Goal: Transaction & Acquisition: Purchase product/service

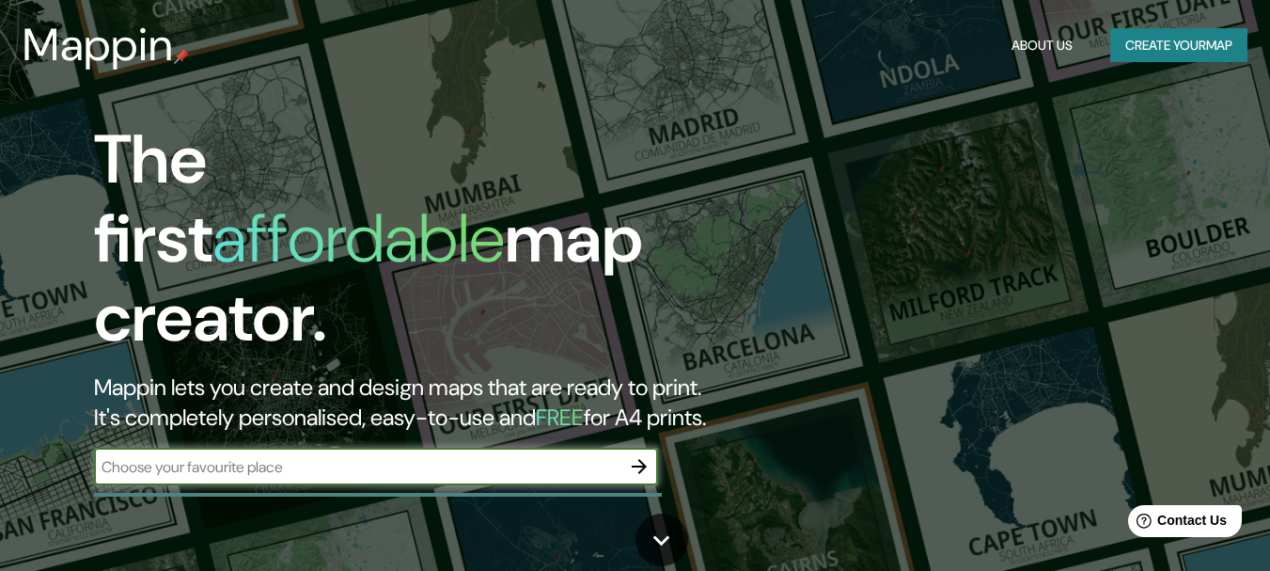
click at [460, 456] on input "text" at bounding box center [357, 467] width 526 height 22
type input "HUEHUETLAN EL CHICO"
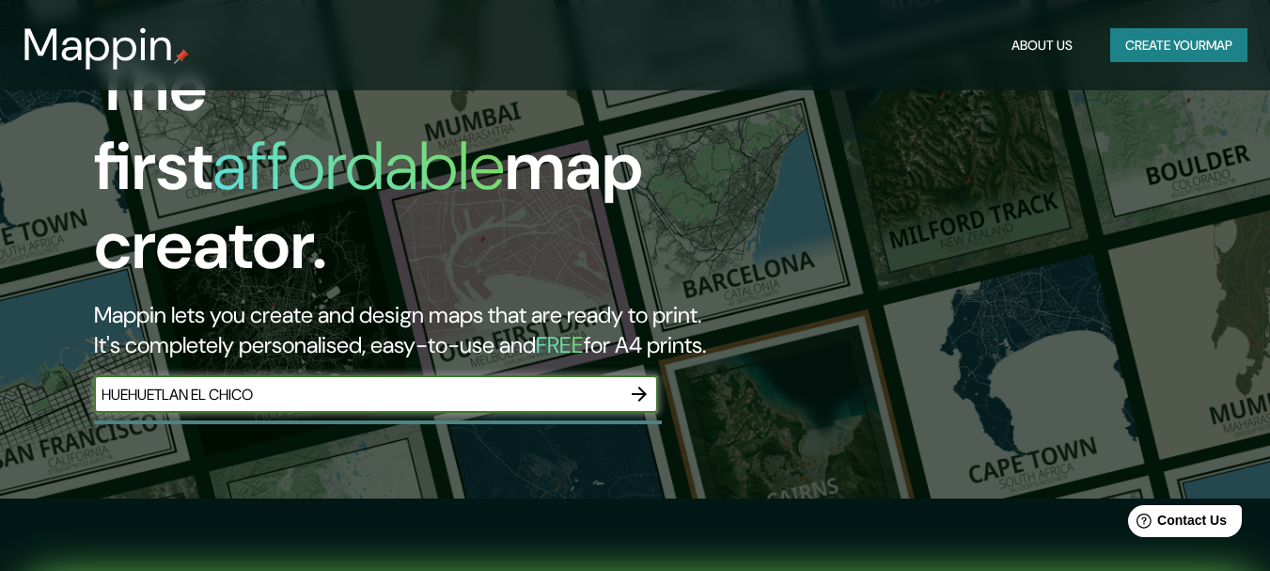
scroll to position [564, 0]
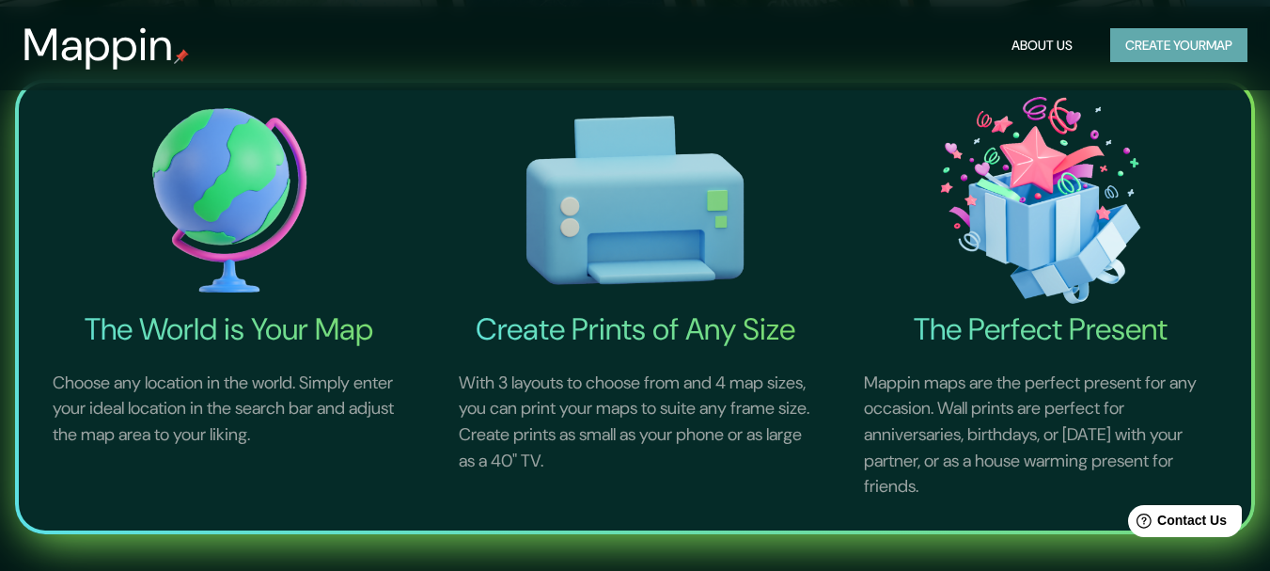
click at [1128, 52] on button "Create your map" at bounding box center [1178, 45] width 137 height 35
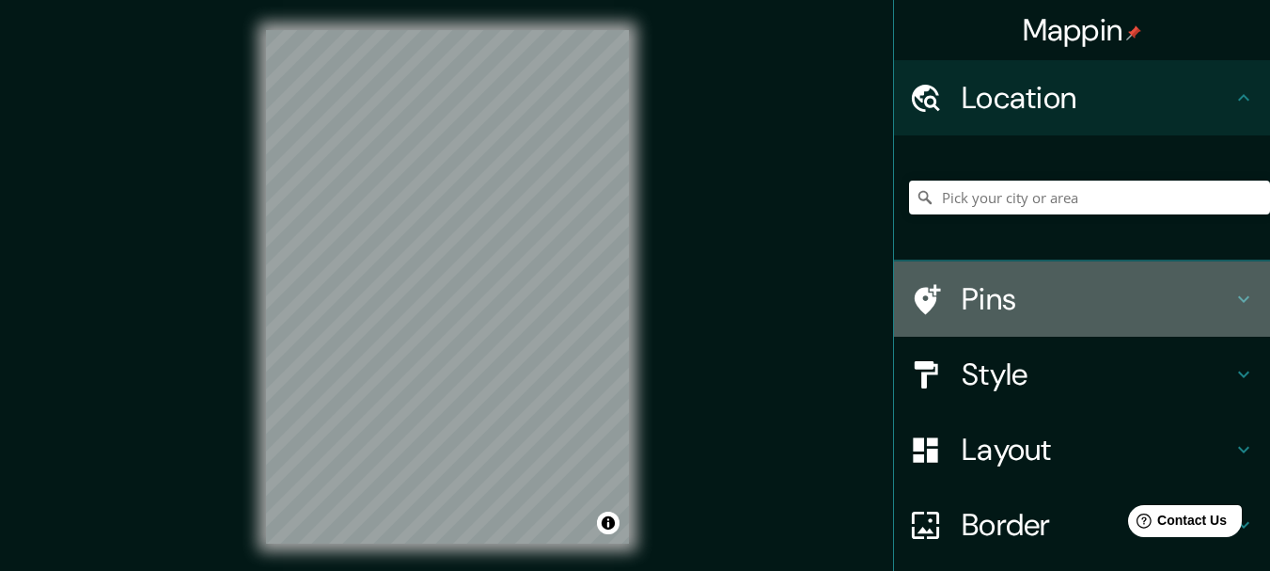
click at [972, 304] on h4 "Pins" at bounding box center [1097, 299] width 271 height 38
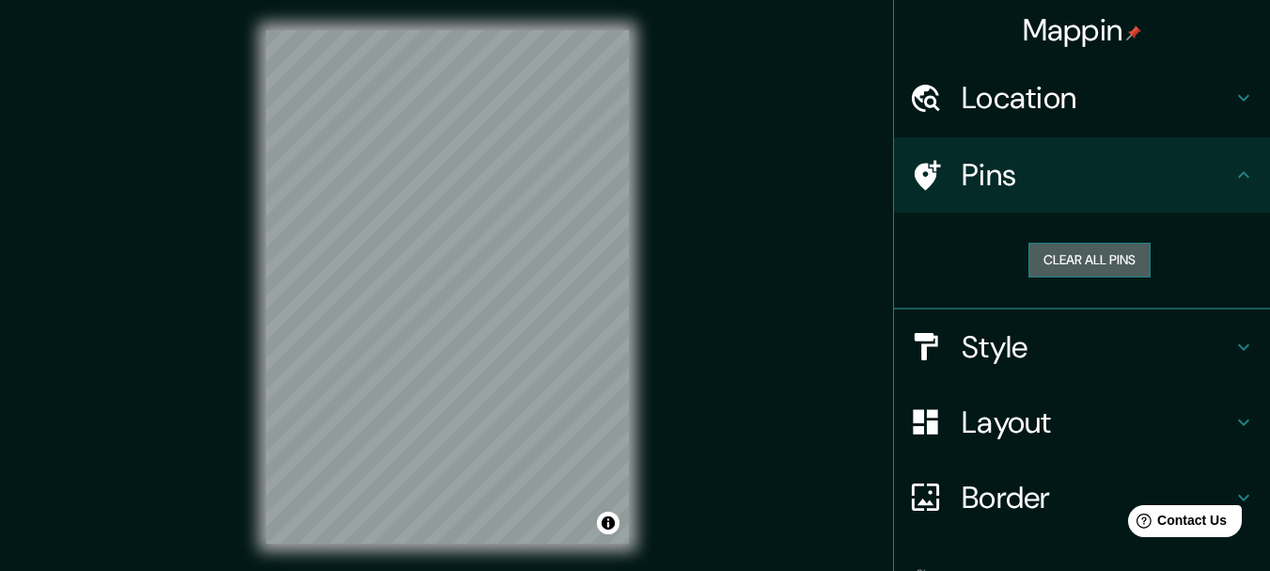
click at [1049, 257] on button "Clear all pins" at bounding box center [1089, 259] width 122 height 35
click at [1019, 114] on h4 "Location" at bounding box center [1097, 98] width 271 height 38
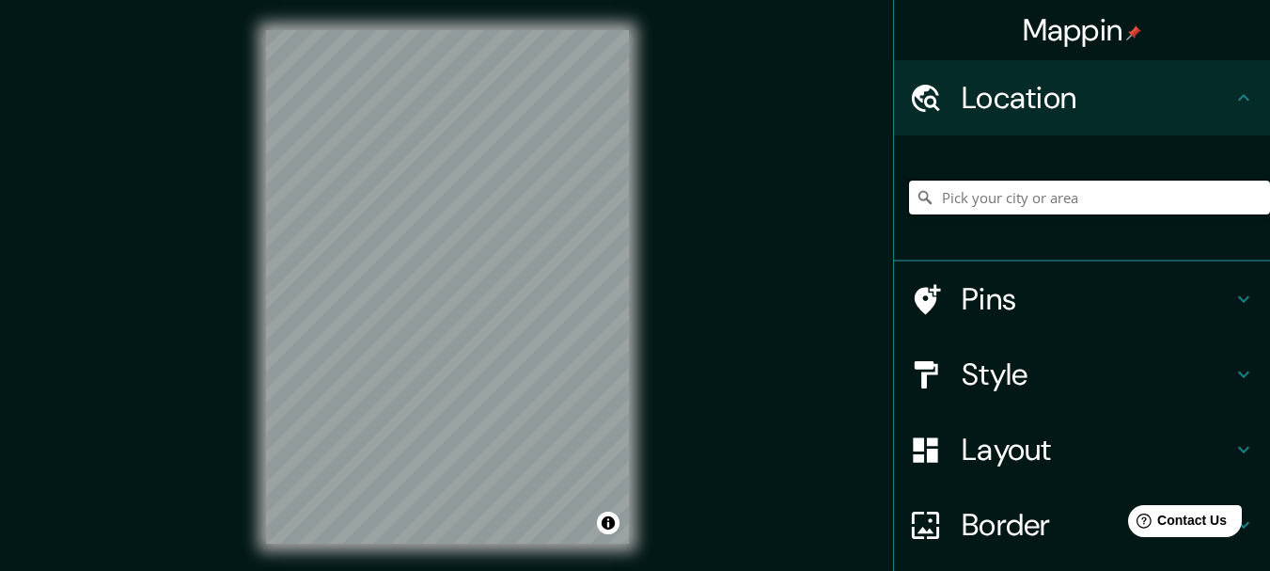
click at [988, 200] on input "Pick your city or area" at bounding box center [1089, 197] width 361 height 34
click at [978, 193] on input "Pick your city or area" at bounding box center [1089, 197] width 361 height 34
click at [953, 193] on input "[GEOGRAPHIC_DATA], [GEOGRAPHIC_DATA], [GEOGRAPHIC_DATA]" at bounding box center [1089, 197] width 361 height 34
drag, startPoint x: 1125, startPoint y: 193, endPoint x: 886, endPoint y: 219, distance: 240.2
click at [894, 219] on div "[GEOGRAPHIC_DATA], [GEOGRAPHIC_DATA], [GEOGRAPHIC_DATA]" at bounding box center [1082, 198] width 376 height 126
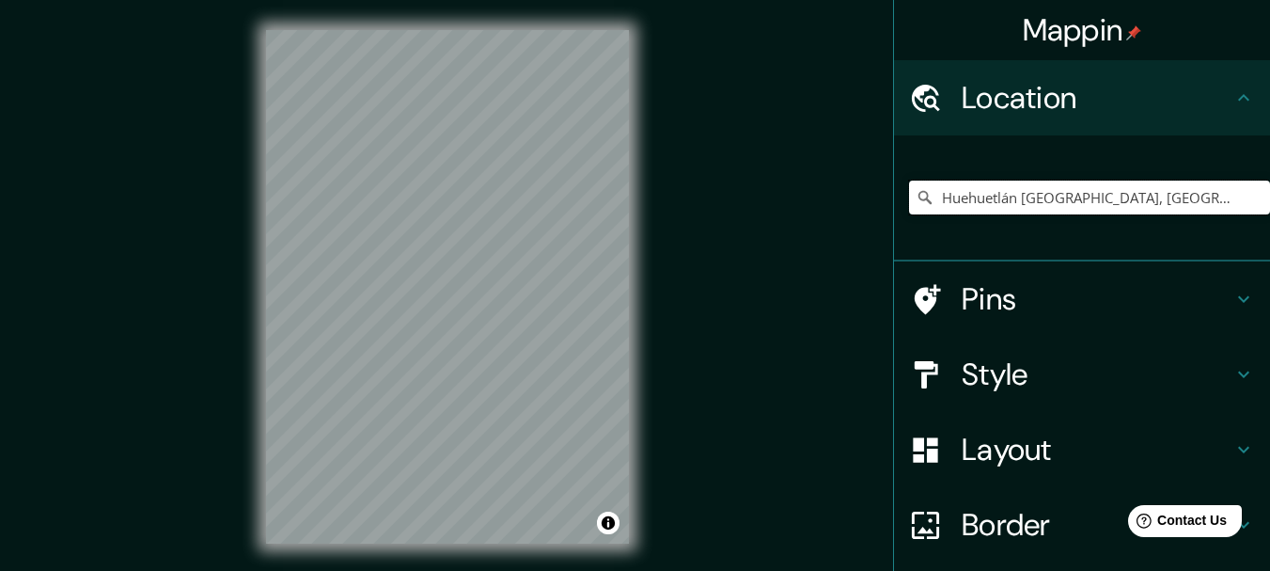
type input "Huehuetlán [GEOGRAPHIC_DATA], [GEOGRAPHIC_DATA], [GEOGRAPHIC_DATA]"
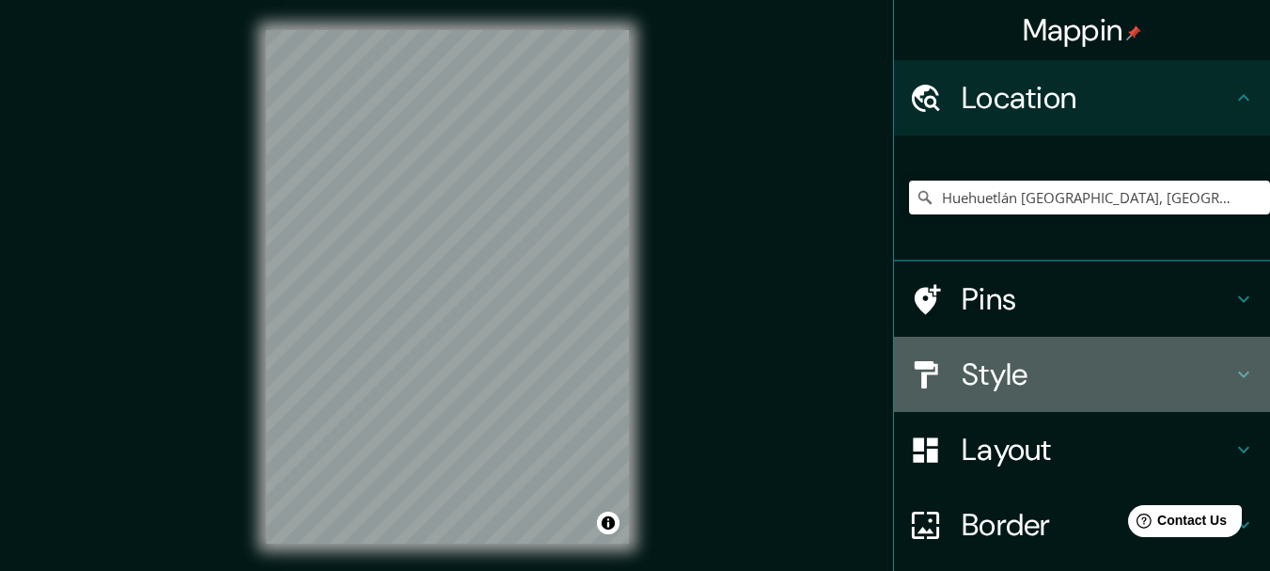
click at [962, 371] on h4 "Style" at bounding box center [1097, 374] width 271 height 38
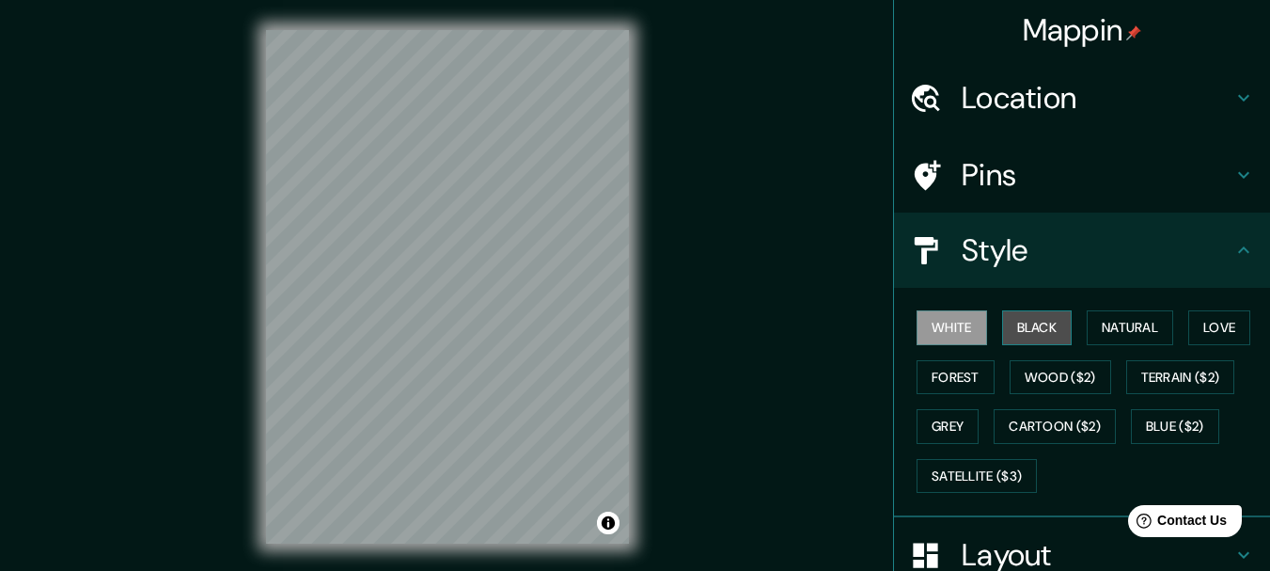
click at [1030, 322] on button "Black" at bounding box center [1037, 327] width 70 height 35
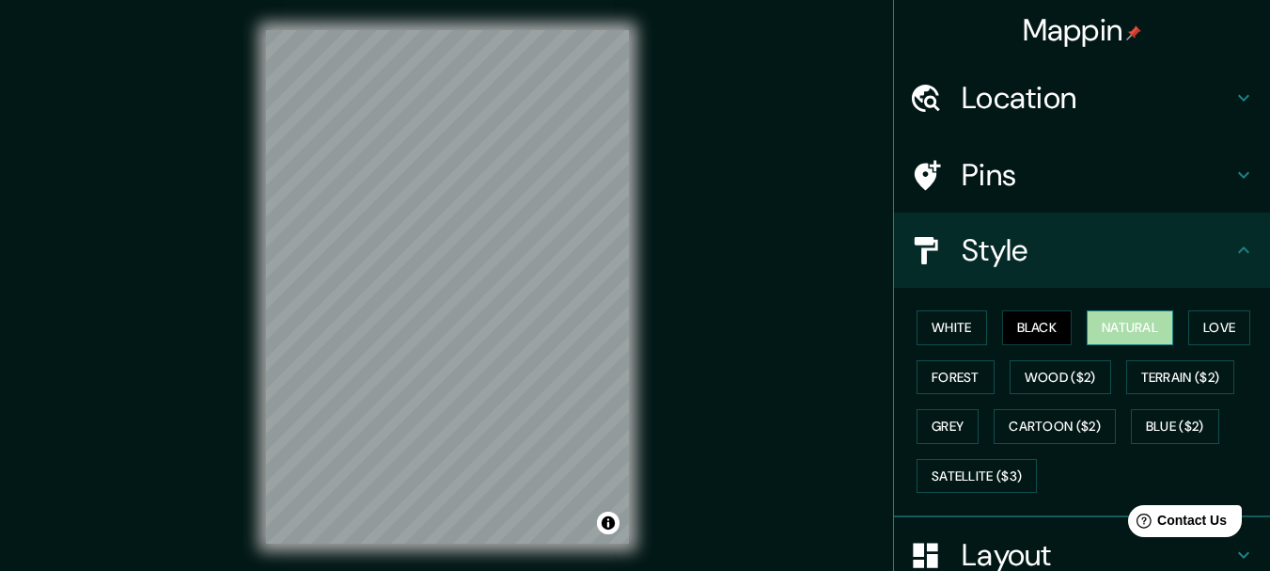
click at [1099, 328] on button "Natural" at bounding box center [1130, 327] width 86 height 35
